Goal: Check status: Check status

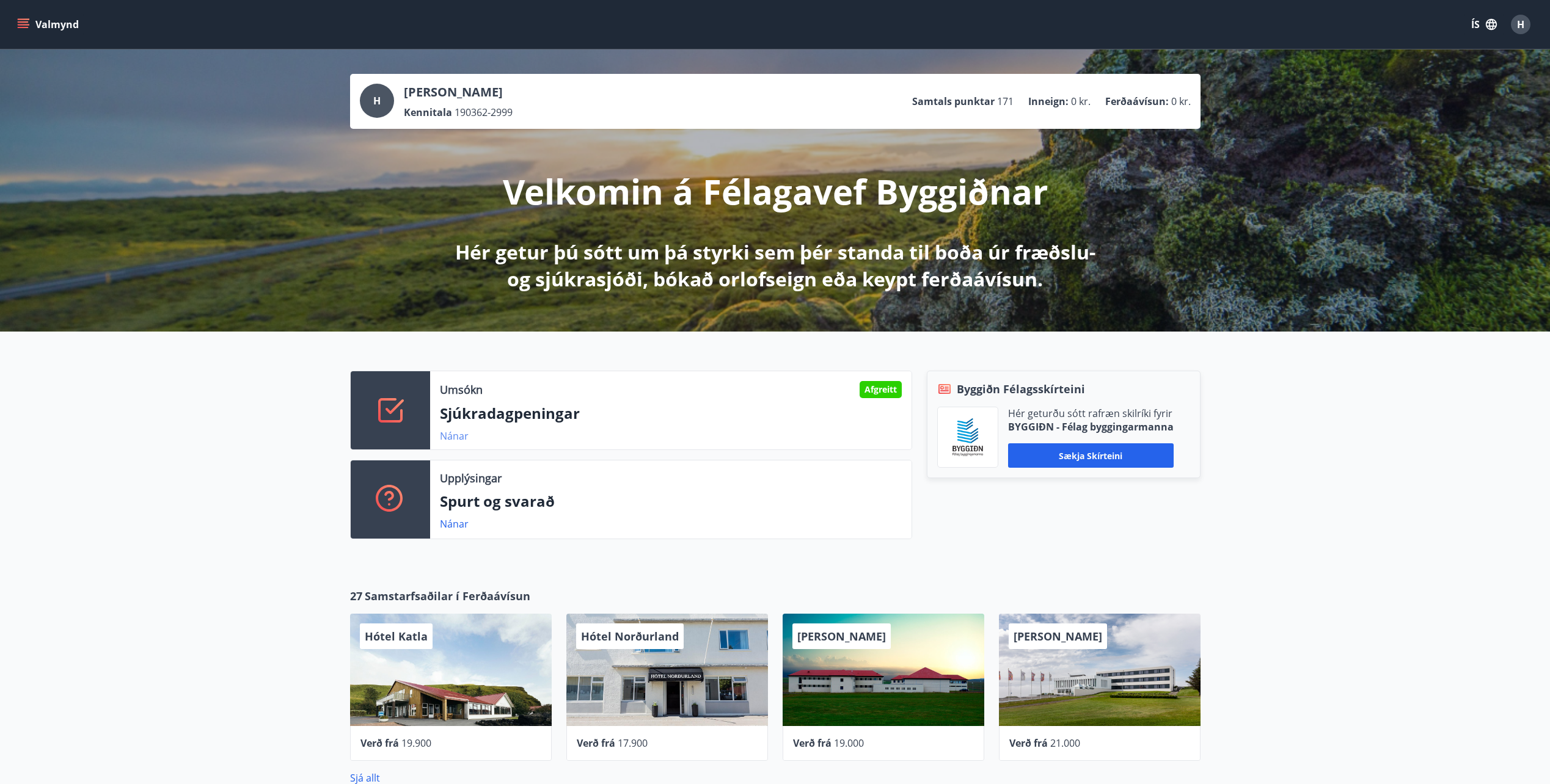
click at [446, 433] on link "Nánar" at bounding box center [454, 436] width 29 height 13
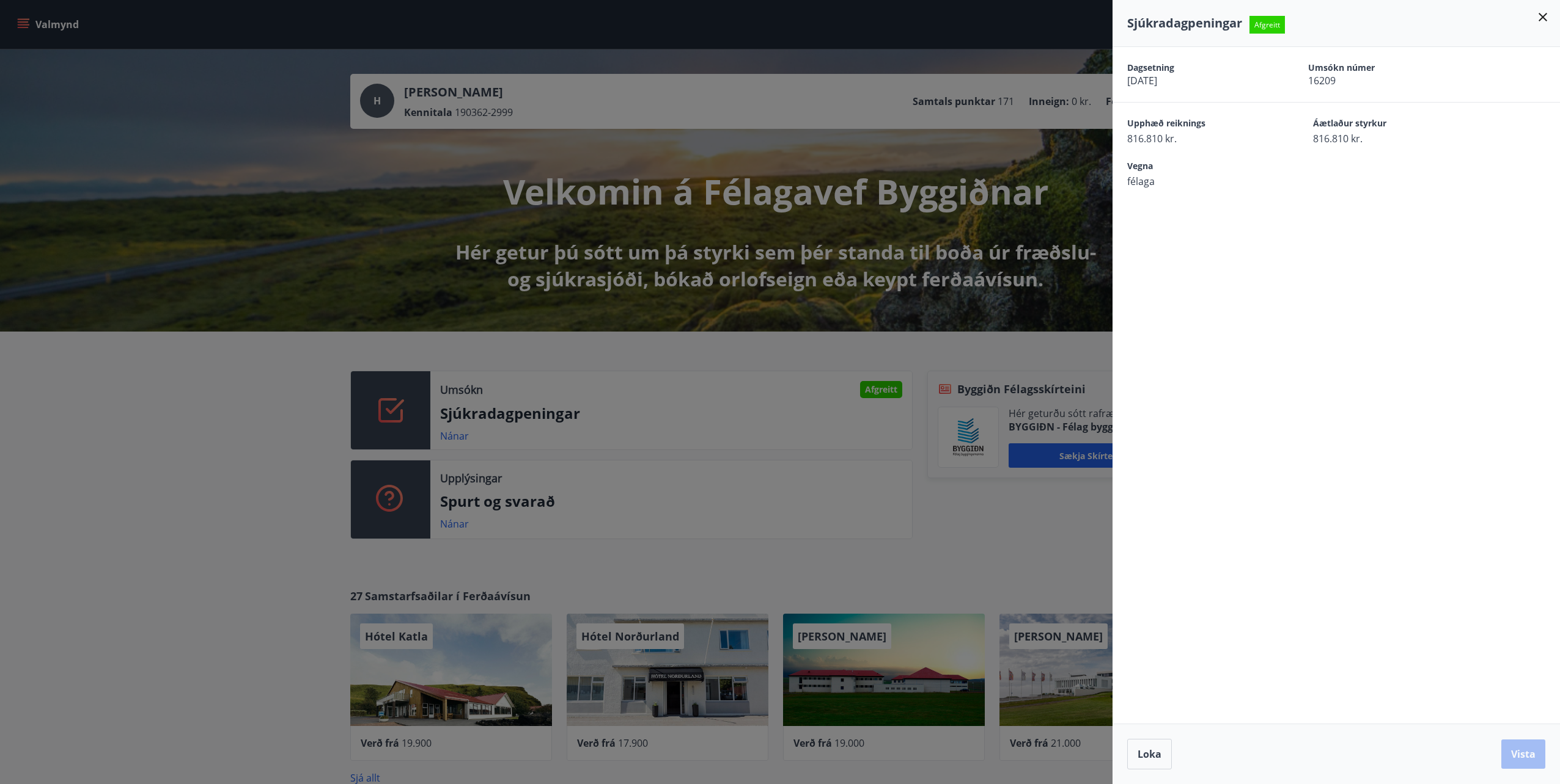
drag, startPoint x: 1546, startPoint y: 20, endPoint x: 1428, endPoint y: 18, distance: 118.0
click at [1546, 20] on icon at bounding box center [1542, 18] width 9 height 9
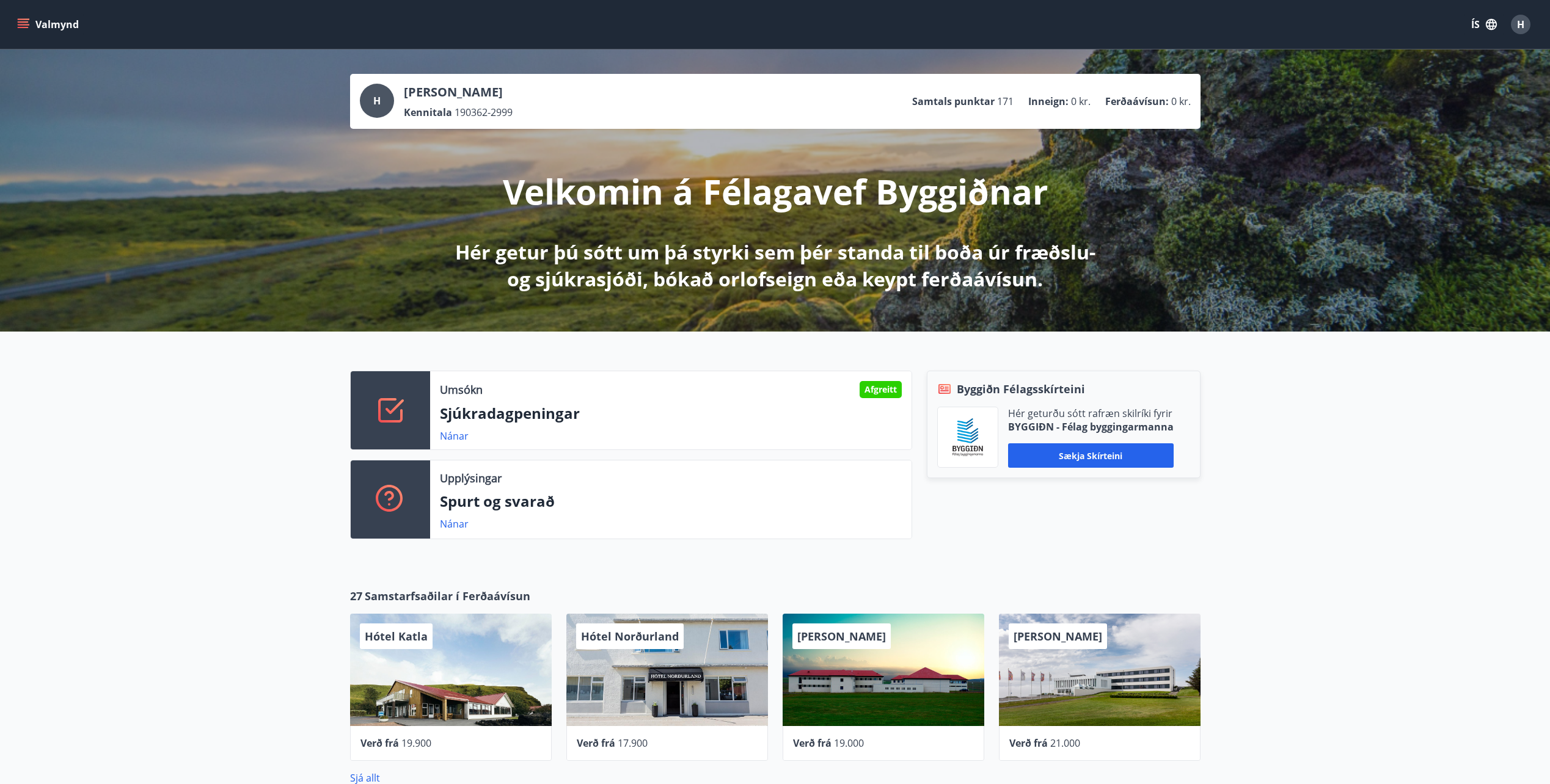
click at [25, 25] on icon "menu" at bounding box center [24, 24] width 12 height 12
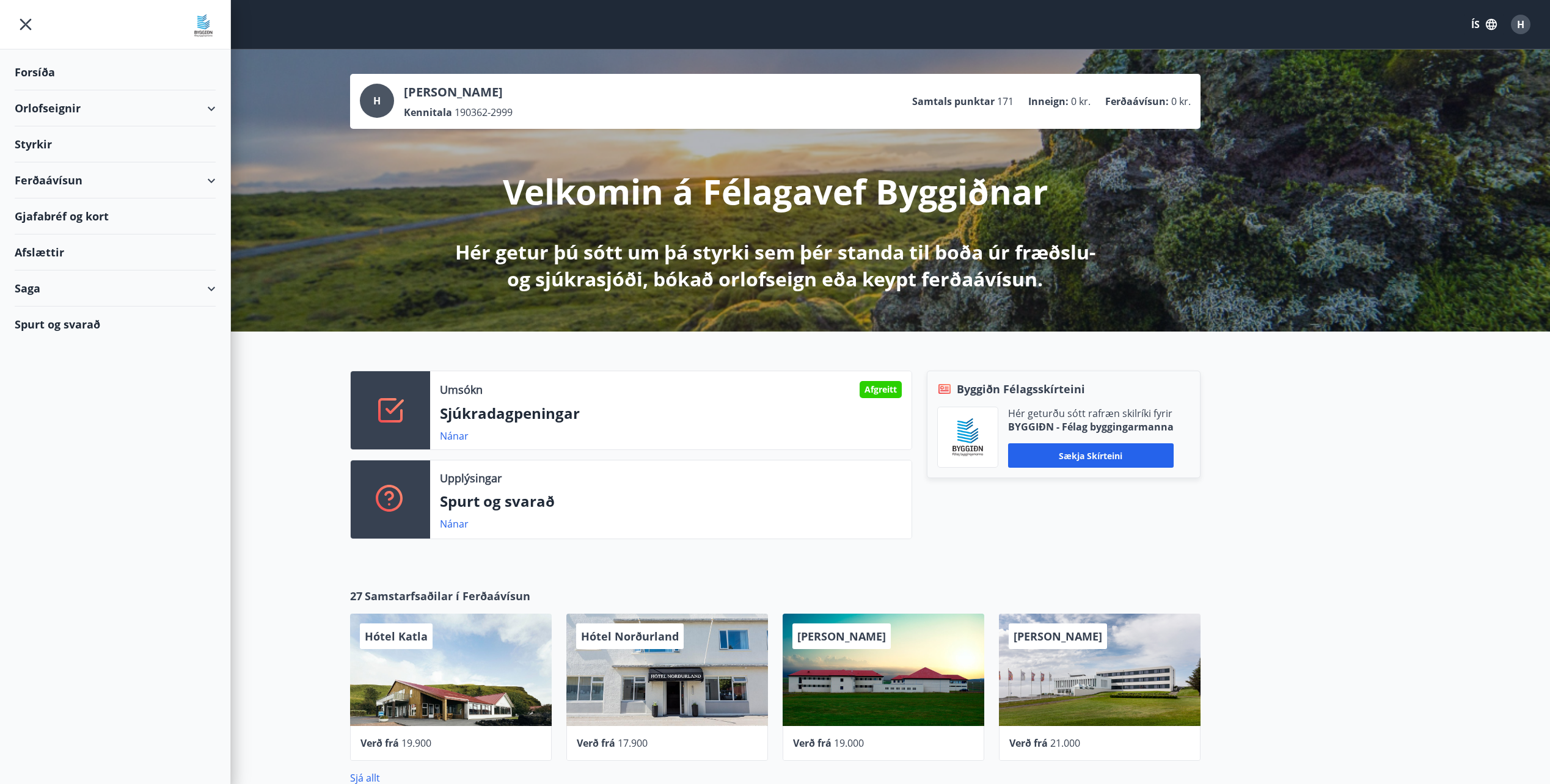
click at [43, 287] on div "Saga" at bounding box center [116, 288] width 201 height 36
click at [46, 454] on div "Styrkjasaga" at bounding box center [115, 447] width 181 height 25
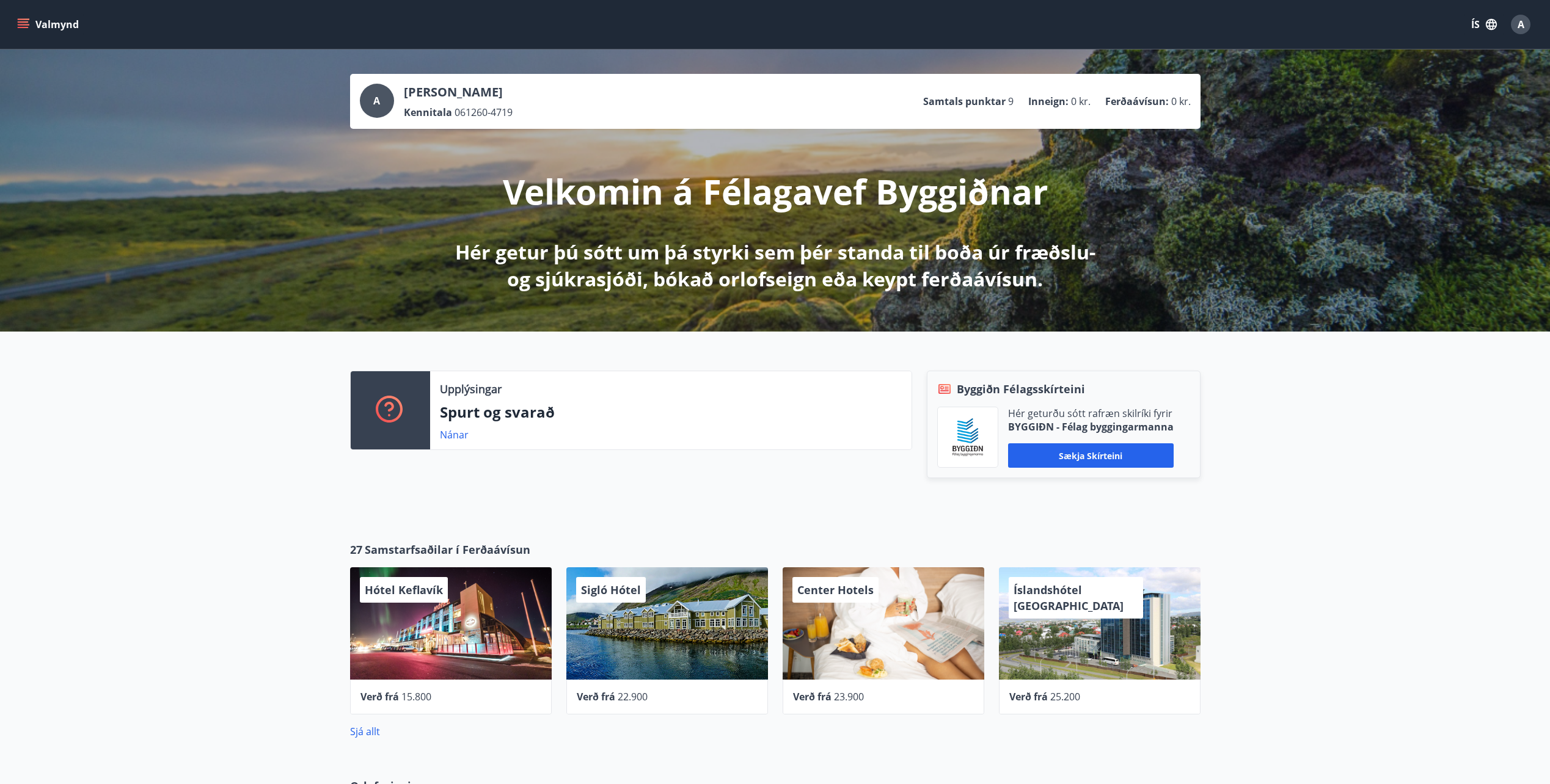
click at [19, 27] on icon "menu" at bounding box center [23, 27] width 11 height 1
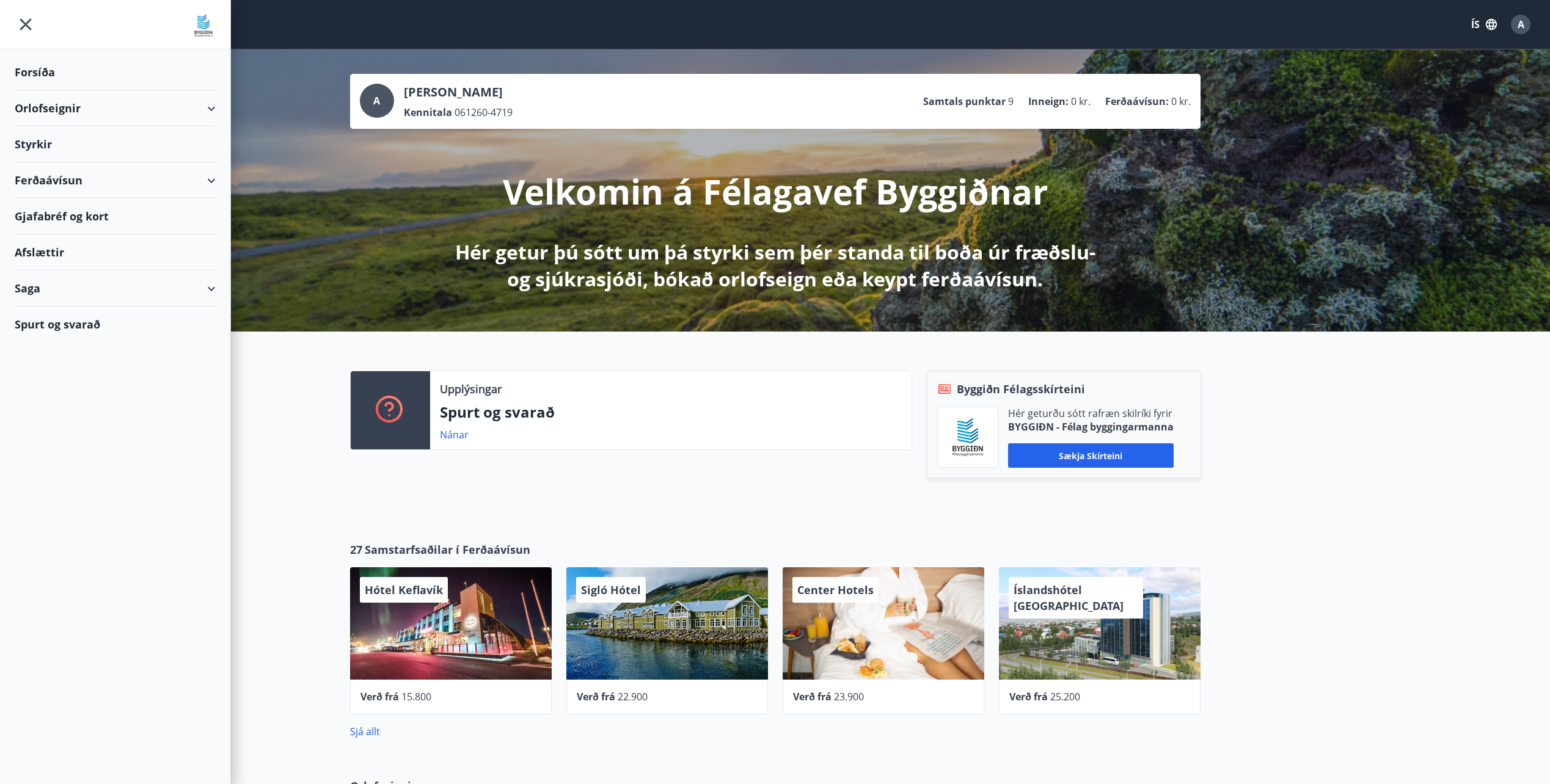
click at [109, 284] on div "Saga" at bounding box center [116, 288] width 201 height 36
click at [62, 447] on div "Styrkjasaga" at bounding box center [115, 447] width 181 height 25
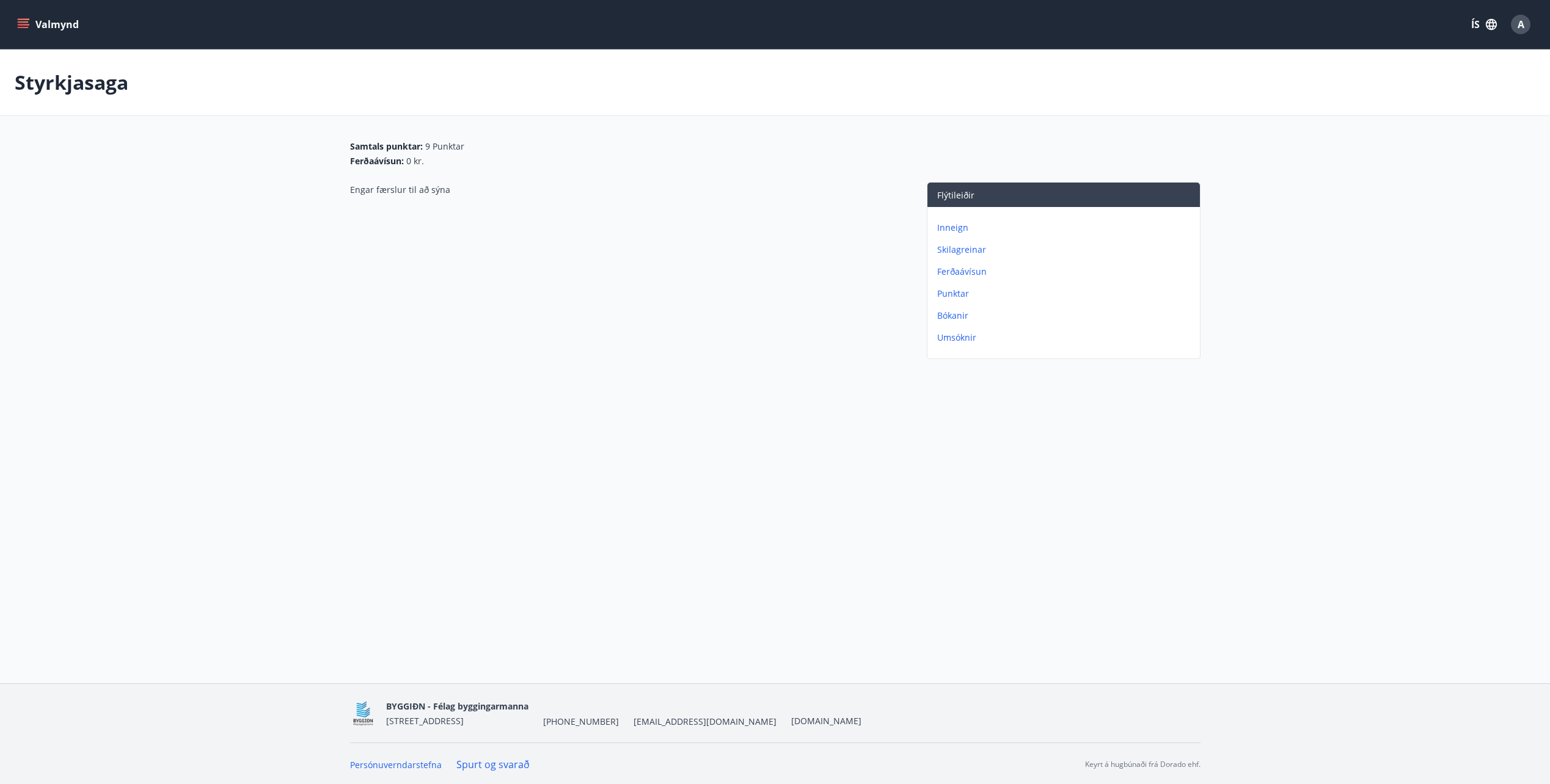
click at [104, 87] on p "Styrkjasaga" at bounding box center [72, 82] width 114 height 27
click at [18, 24] on icon "menu" at bounding box center [24, 24] width 12 height 12
